Goal: Task Accomplishment & Management: Manage account settings

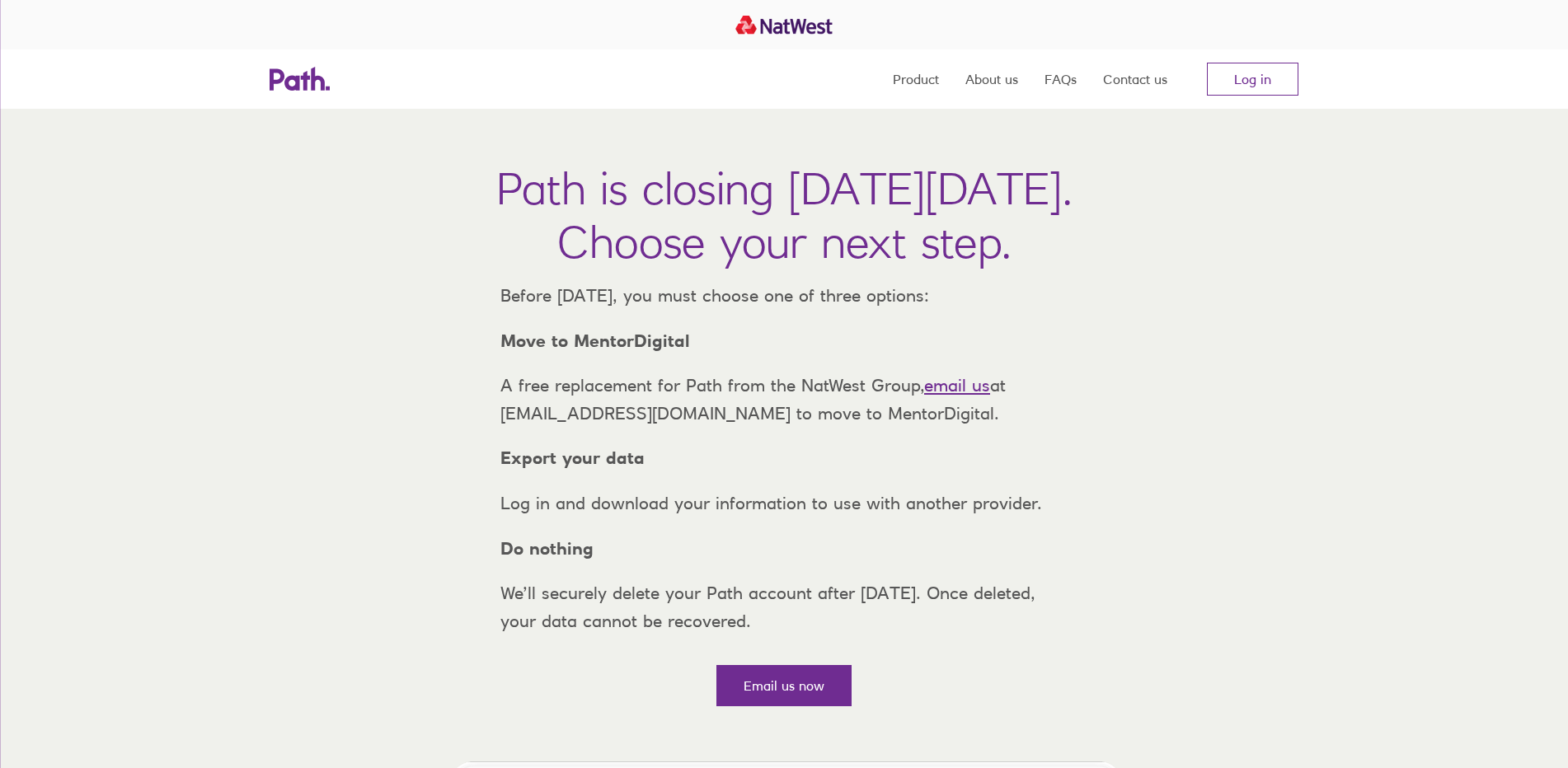
drag, startPoint x: 1243, startPoint y: 69, endPoint x: 1199, endPoint y: 105, distance: 56.9
click at [1244, 69] on link "Log in" at bounding box center [1253, 79] width 91 height 33
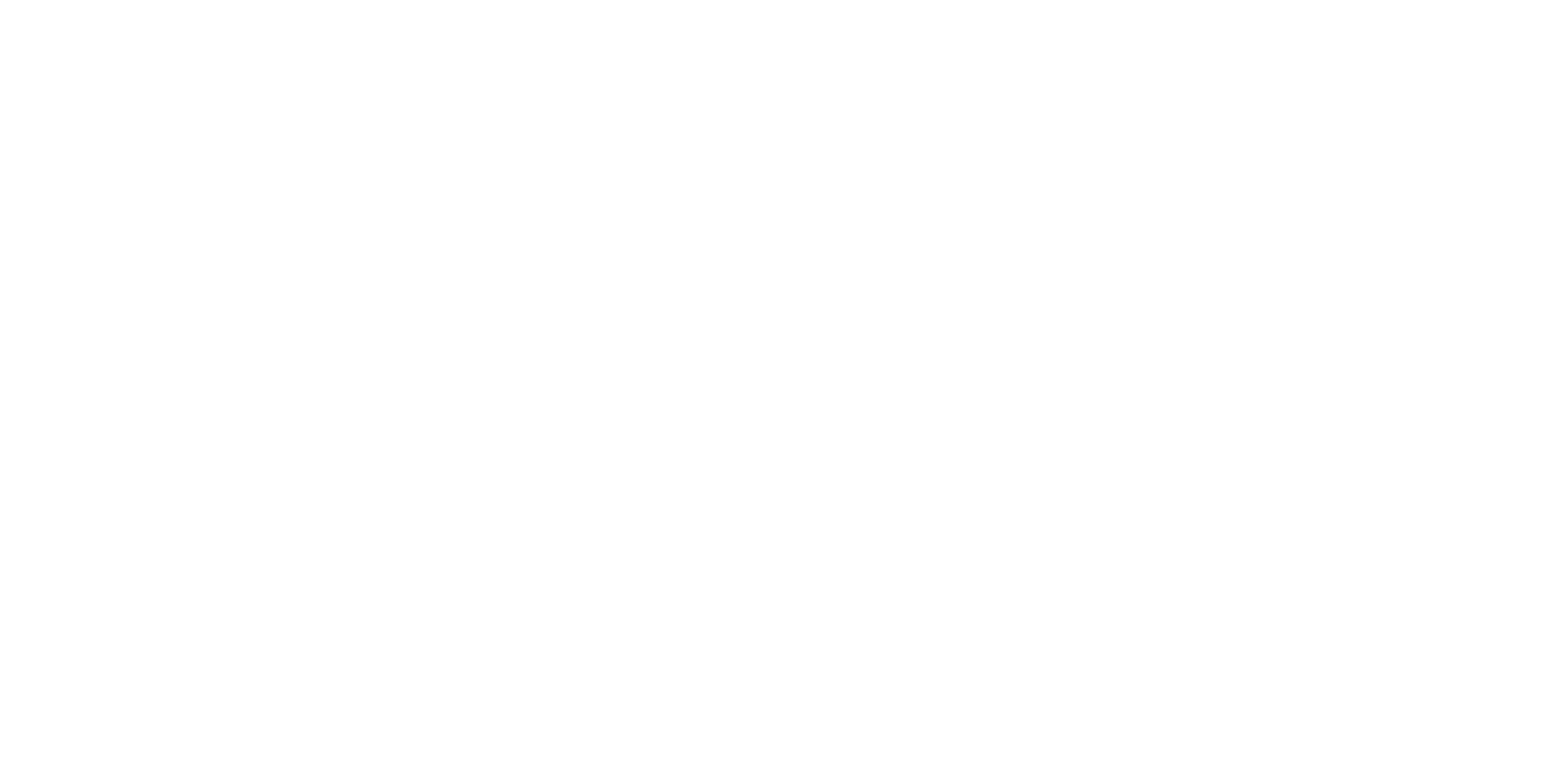
click at [1180, 222] on div at bounding box center [784, 381] width 1568 height 762
